Goal: Task Accomplishment & Management: Use online tool/utility

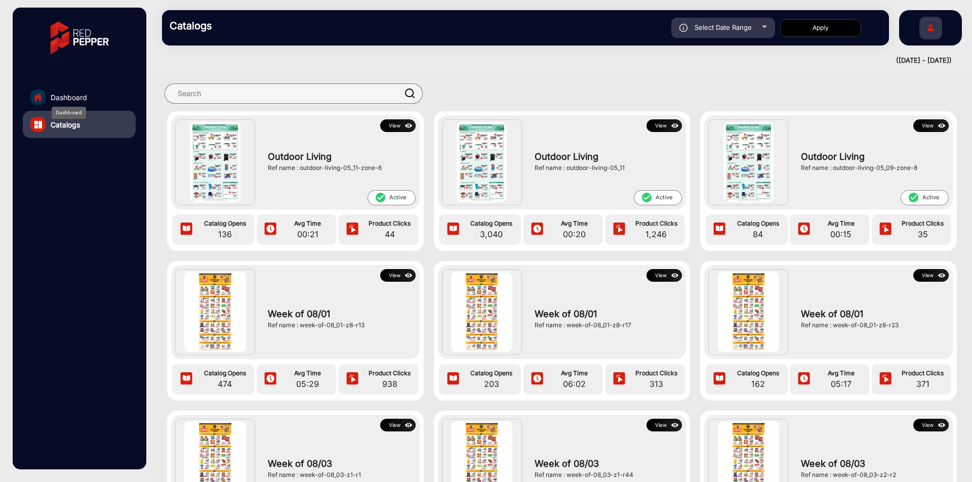
click at [85, 97] on span "Dashboard" at bounding box center [69, 97] width 36 height 11
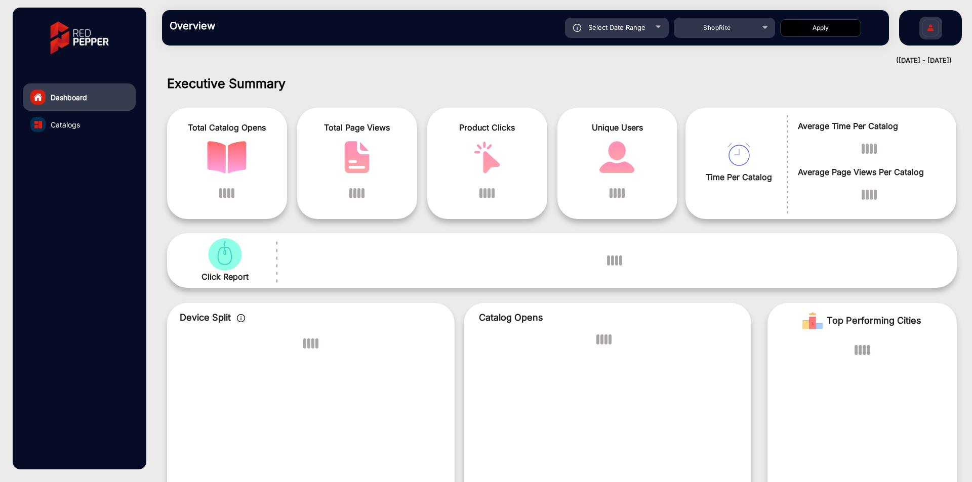
click at [116, 98] on link "Dashboard" at bounding box center [79, 97] width 113 height 27
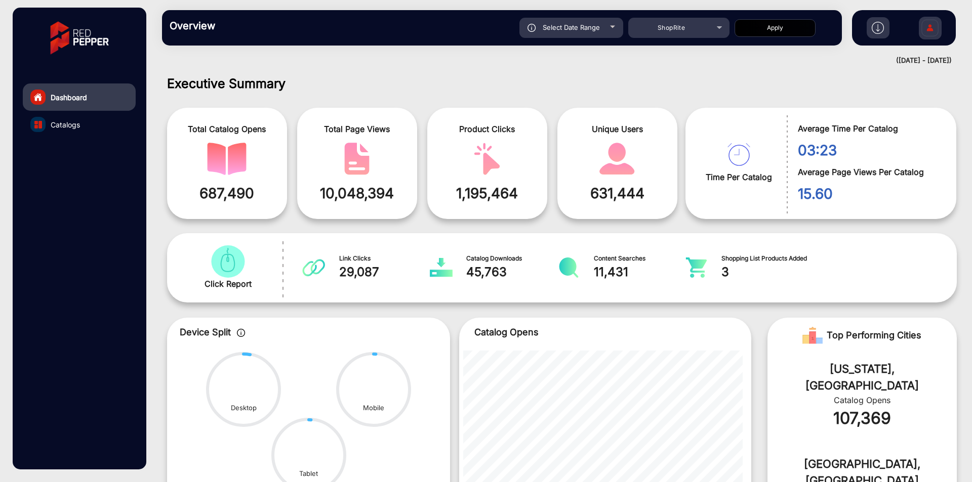
scroll to position [8, 0]
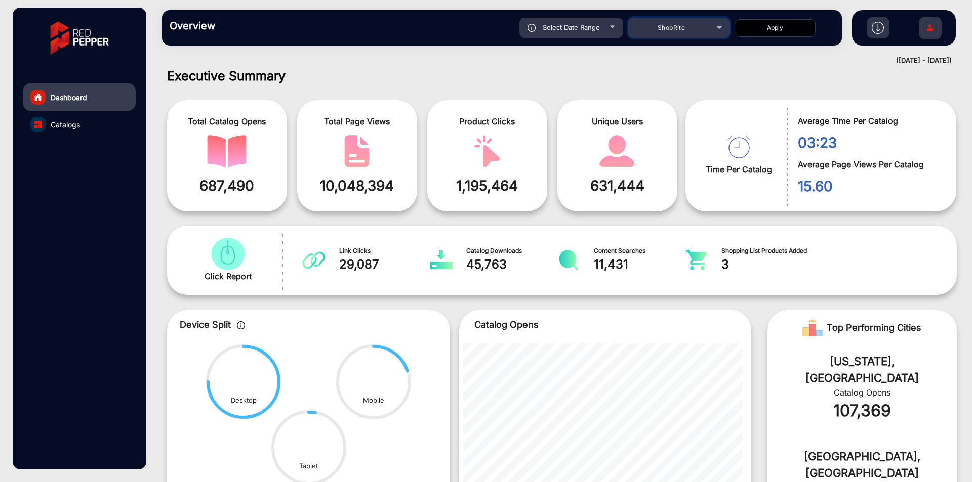
click at [689, 28] on div "ShopRite" at bounding box center [671, 28] width 81 height 12
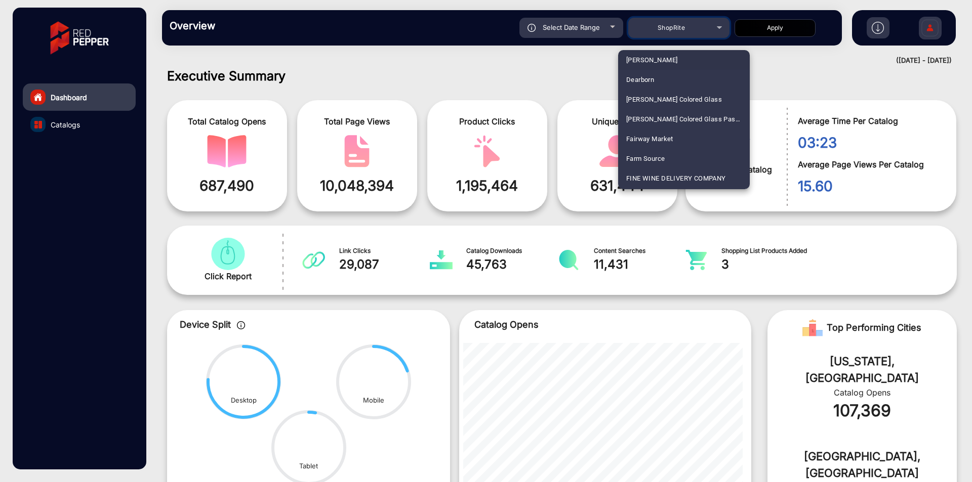
scroll to position [4, 0]
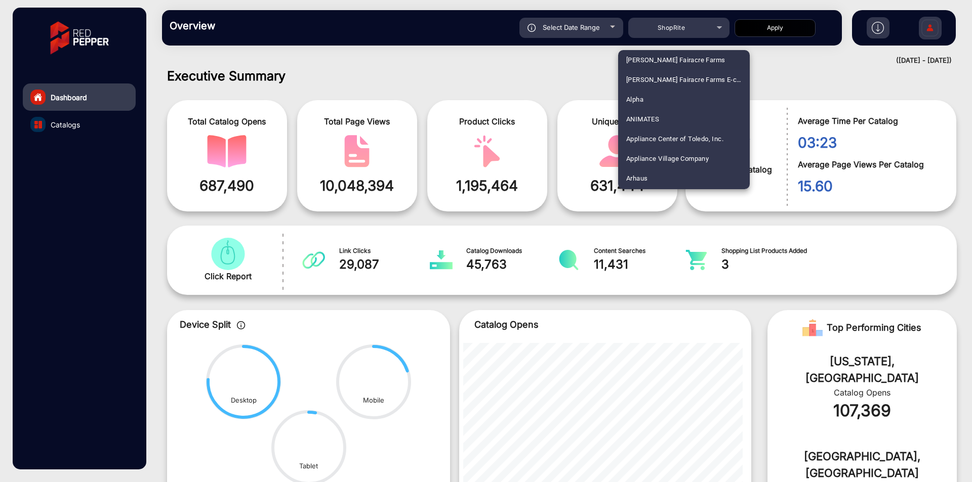
click at [686, 30] on div at bounding box center [486, 241] width 972 height 482
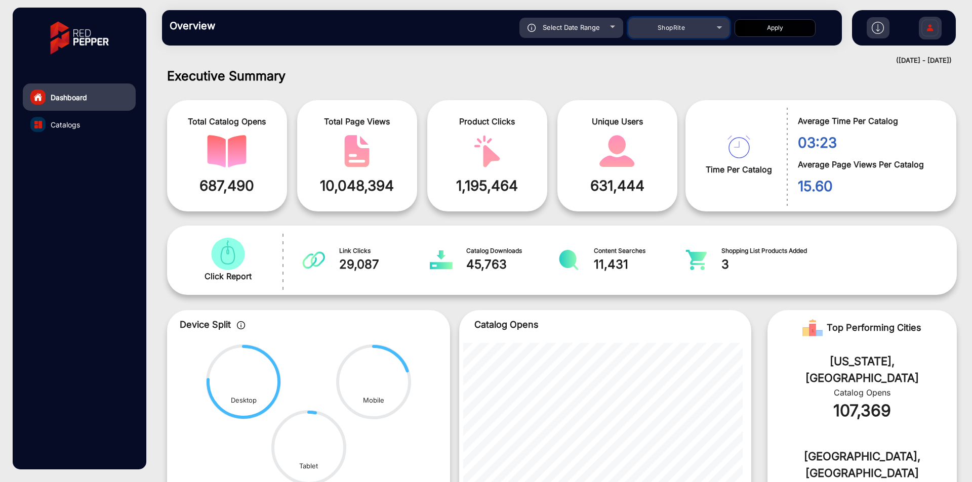
click at [686, 30] on div "ShopRite" at bounding box center [671, 28] width 81 height 12
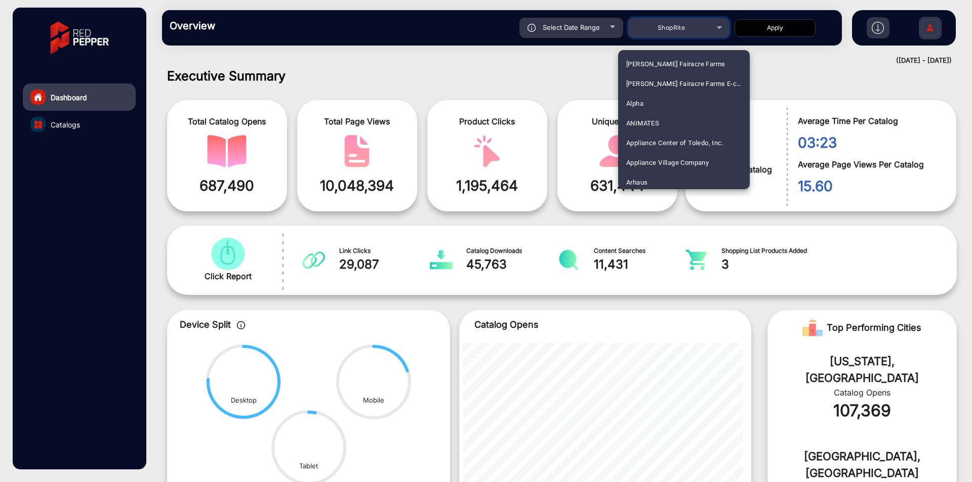
scroll to position [1148, 0]
click at [686, 30] on div at bounding box center [486, 241] width 972 height 482
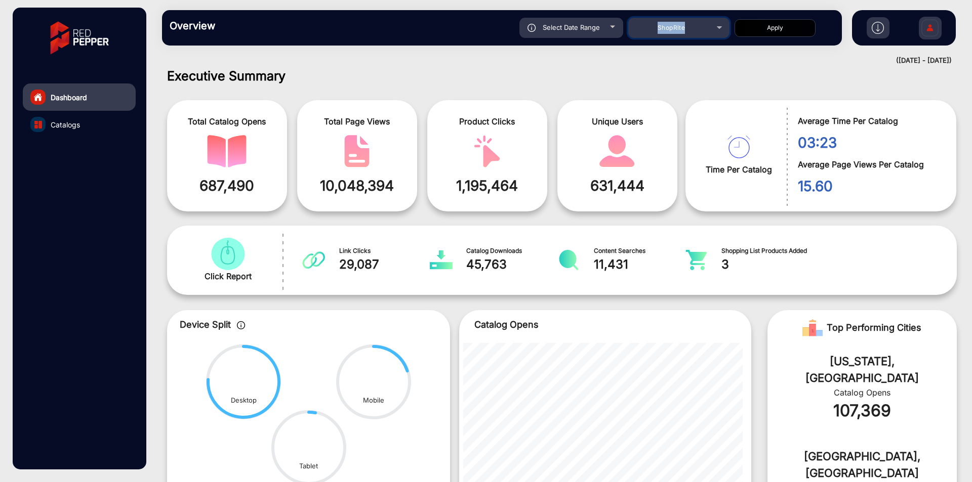
click at [686, 30] on div "ShopRite" at bounding box center [671, 28] width 81 height 12
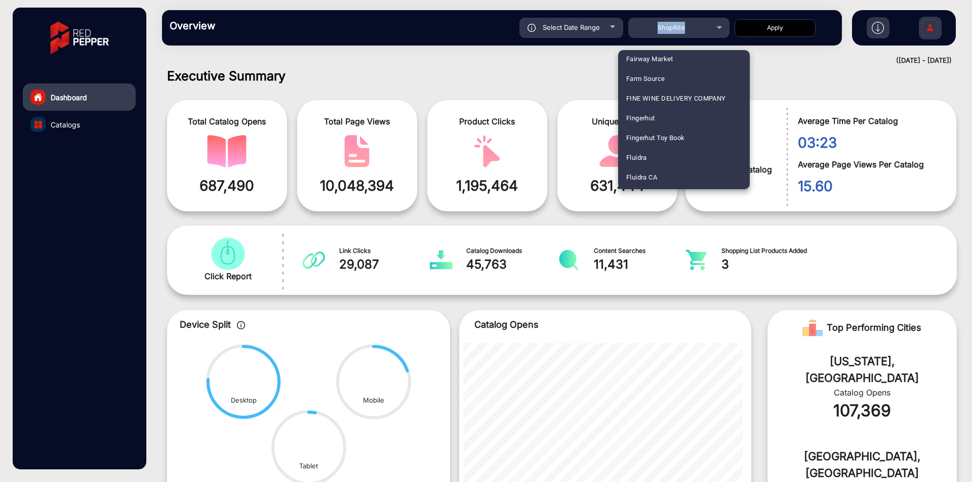
scroll to position [0, 0]
